Goal: Information Seeking & Learning: Learn about a topic

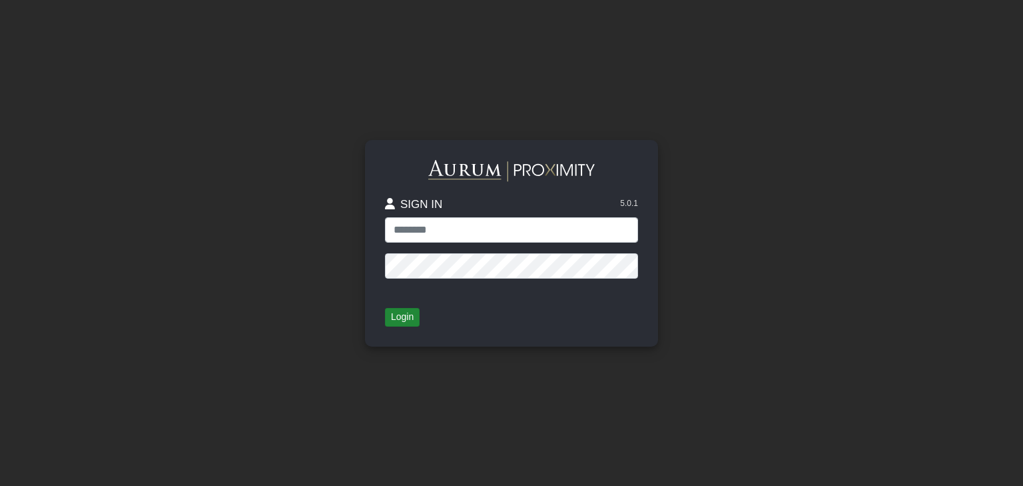
type input "**********"
click at [395, 320] on button "Login" at bounding box center [402, 317] width 35 height 19
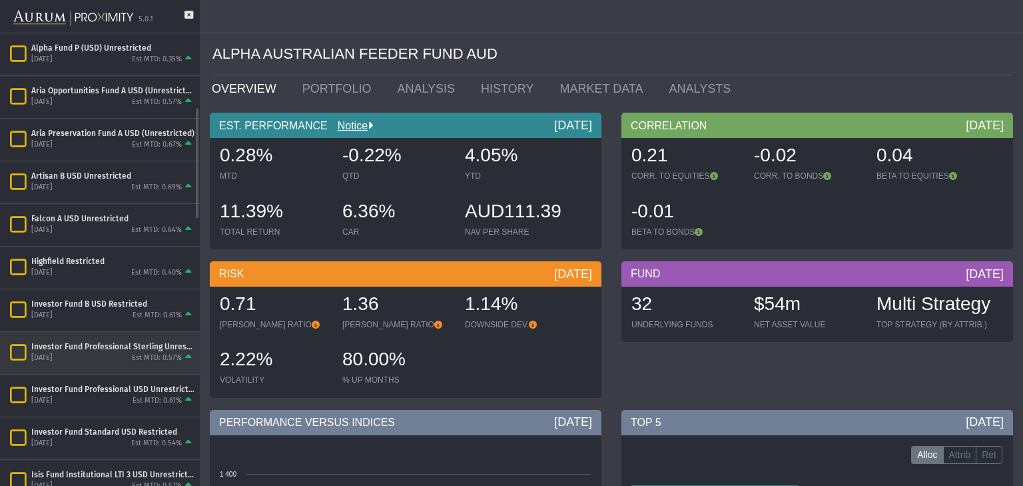
scroll to position [298, 0]
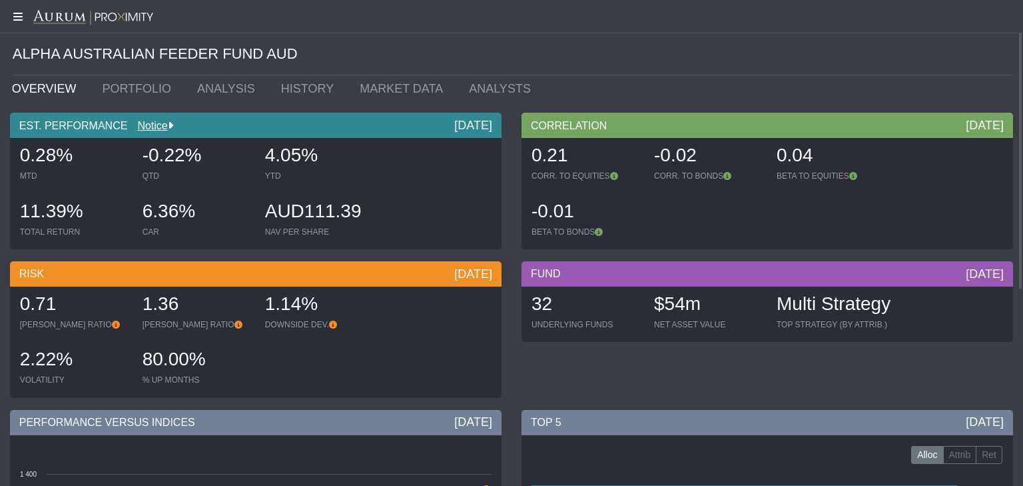
click at [18, 18] on icon at bounding box center [16, 16] width 33 height 11
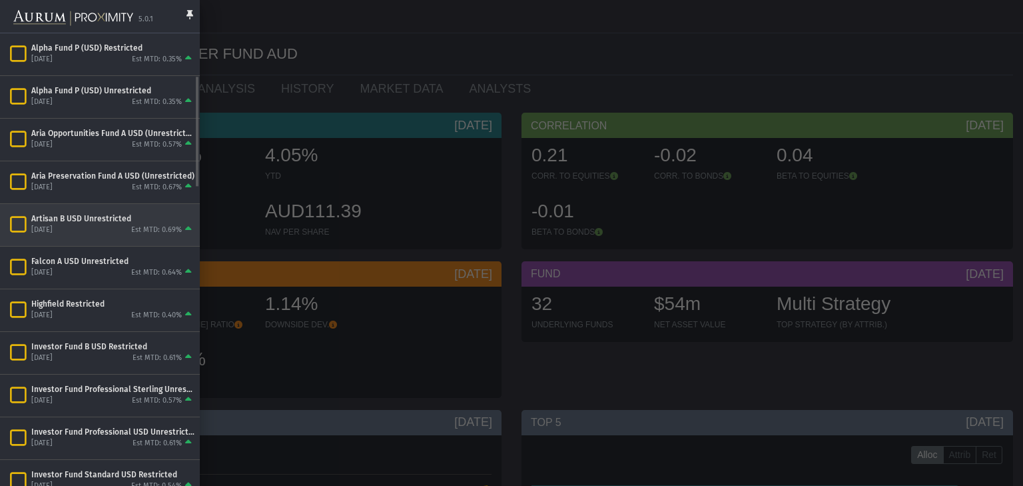
scroll to position [171, 0]
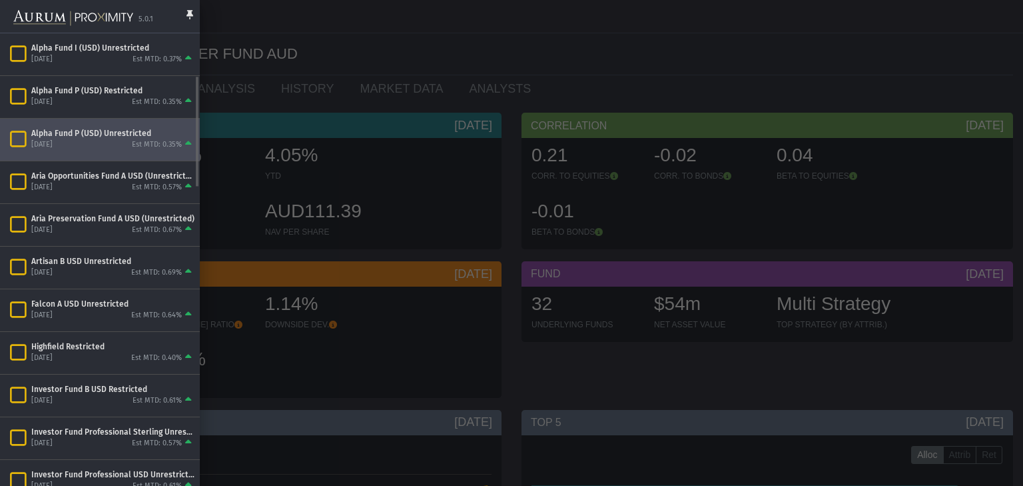
click at [50, 132] on div "Alpha Fund P (USD) Unrestricted" at bounding box center [112, 133] width 163 height 11
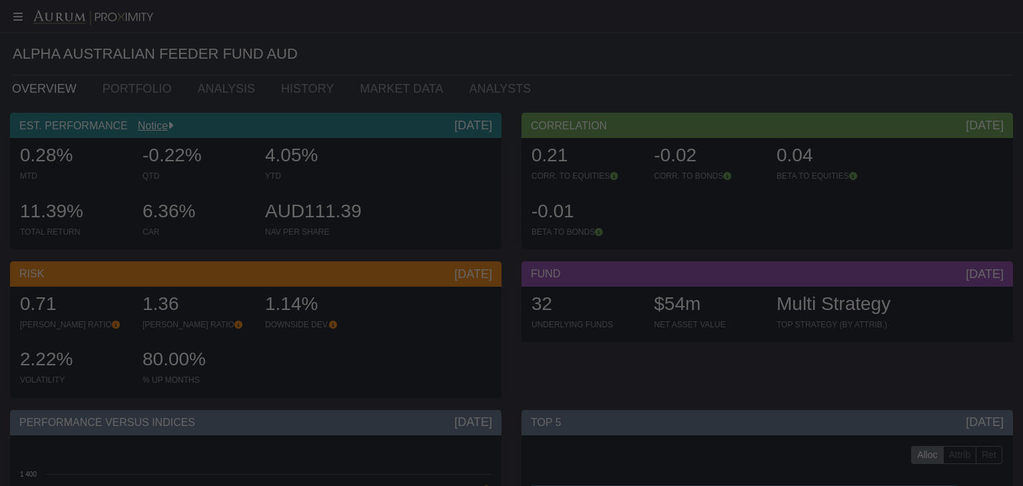
click at [50, 132] on mat-sidenav-container "5.0.1 Pull down to refresh... Release to refresh... Refreshing... Alpha Austral…" at bounding box center [511, 243] width 1023 height 486
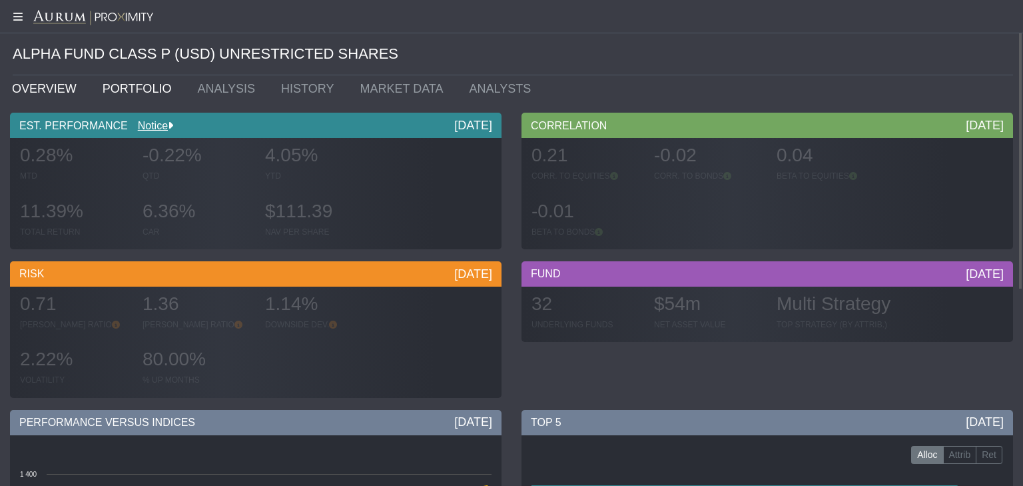
click at [122, 92] on link "PORTFOLIO" at bounding box center [140, 88] width 95 height 27
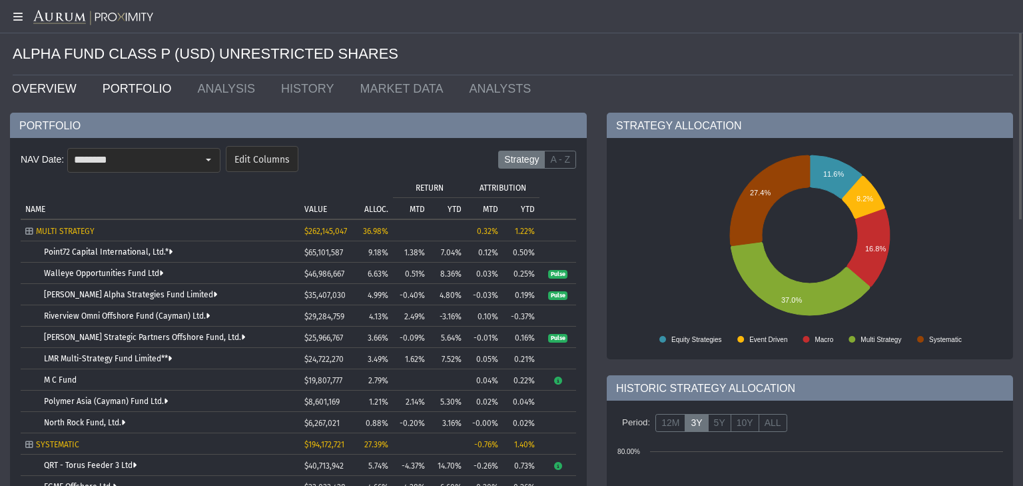
click at [56, 85] on link "OVERVIEW" at bounding box center [47, 88] width 91 height 27
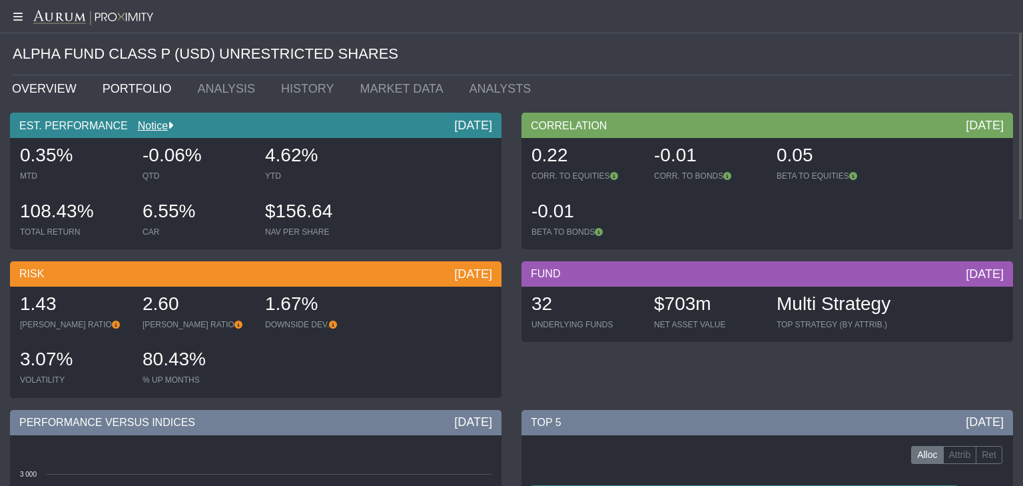
click at [131, 88] on link "PORTFOLIO" at bounding box center [140, 88] width 95 height 27
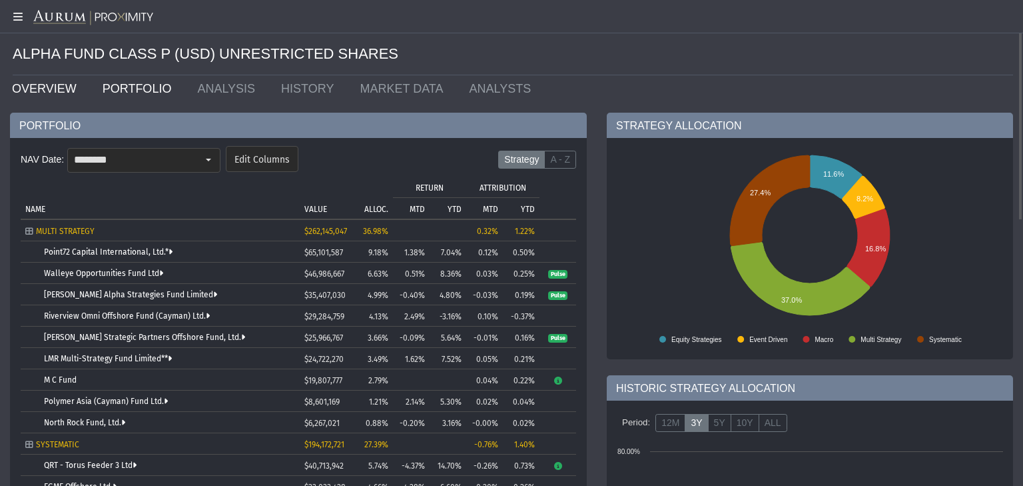
click at [30, 83] on link "OVERVIEW" at bounding box center [47, 88] width 91 height 27
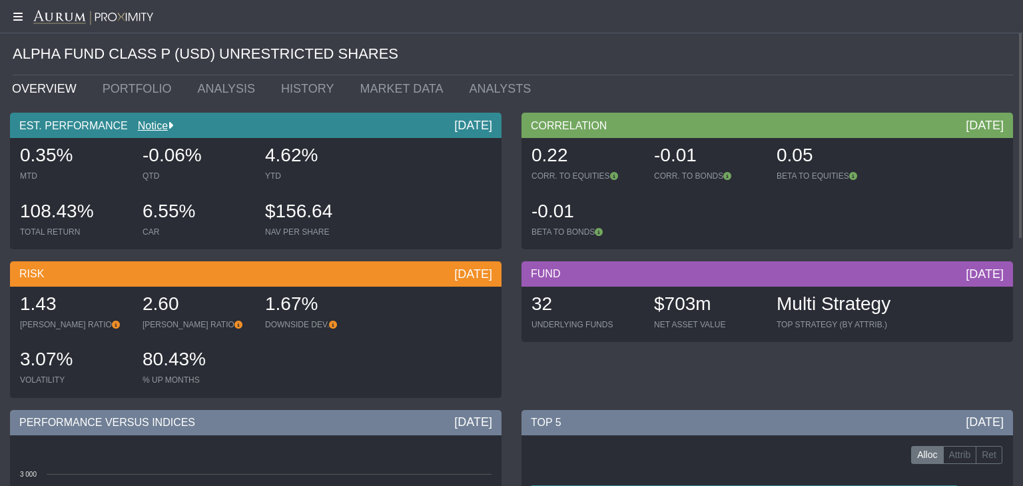
click at [27, 21] on div at bounding box center [511, 16] width 1023 height 33
click at [21, 21] on icon at bounding box center [16, 16] width 33 height 11
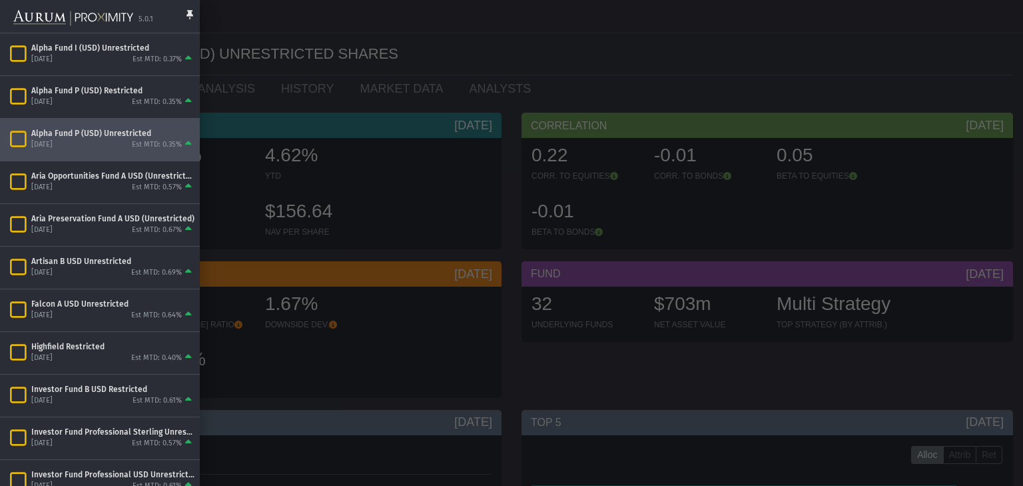
click at [252, 53] on div at bounding box center [511, 243] width 1023 height 486
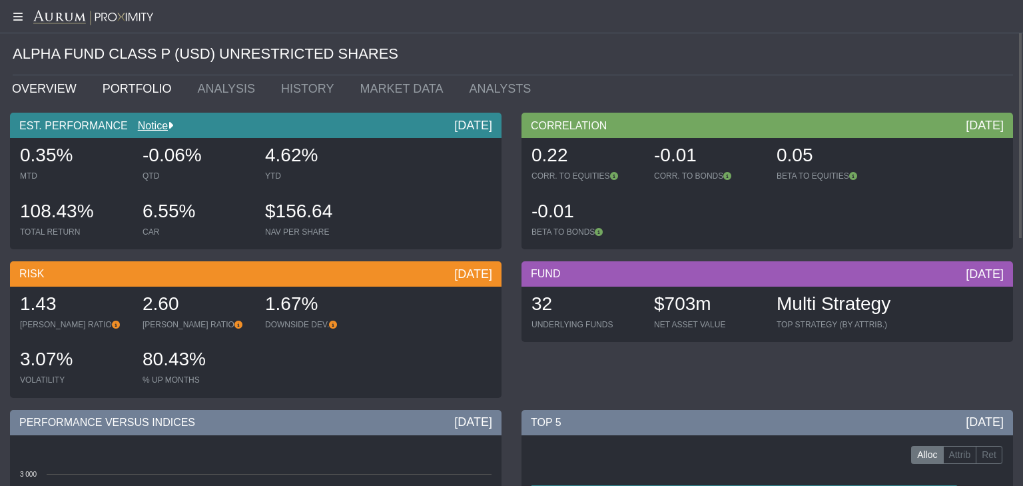
click at [120, 96] on link "PORTFOLIO" at bounding box center [140, 88] width 95 height 27
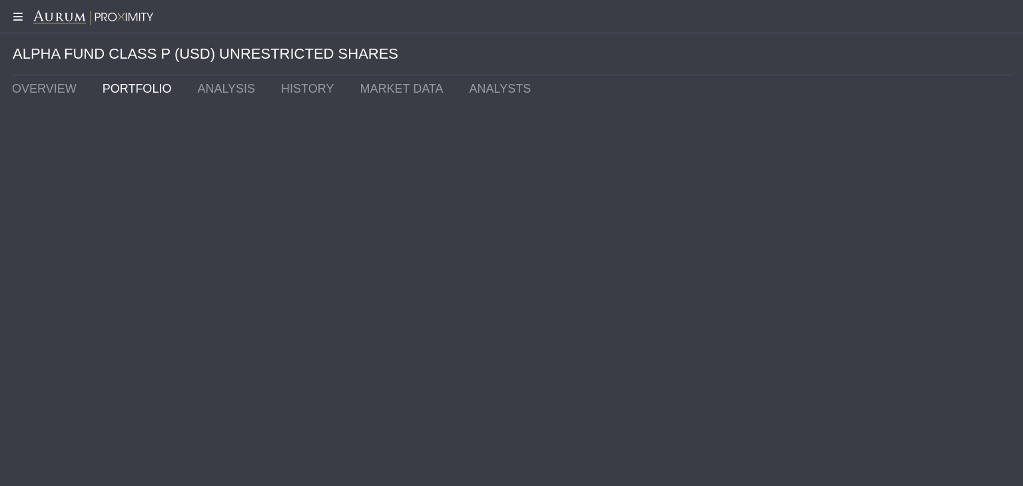
click at [124, 89] on link "PORTFOLIO" at bounding box center [140, 88] width 95 height 27
